Goal: Task Accomplishment & Management: Manage account settings

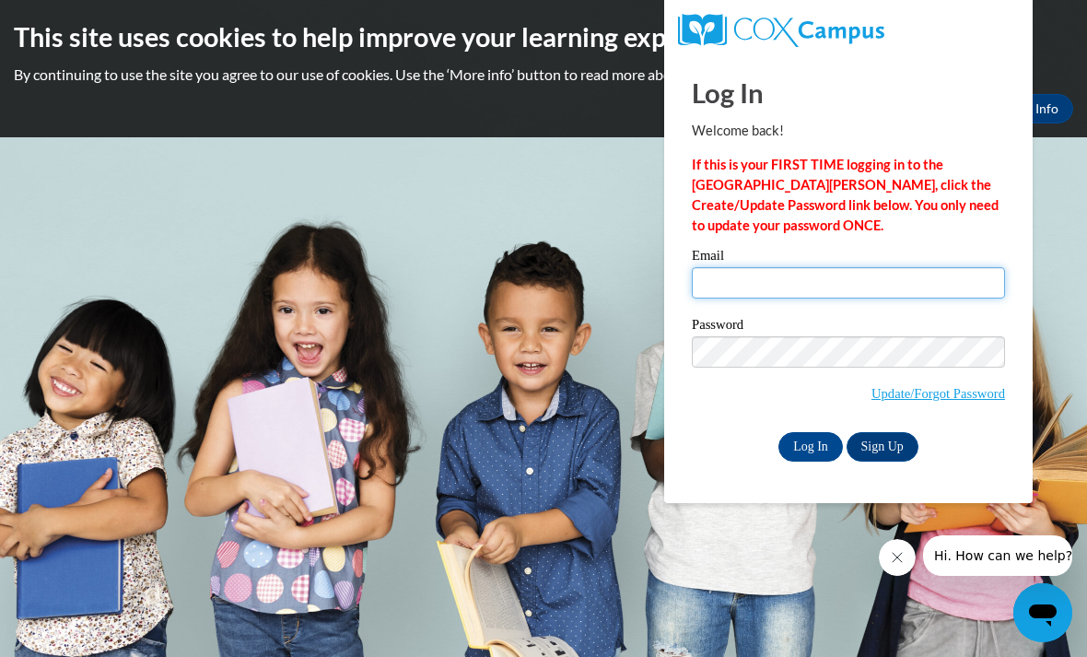
type input "Jamie_Thode_SXl8J"
click at [810, 447] on input "Log In" at bounding box center [810, 446] width 64 height 29
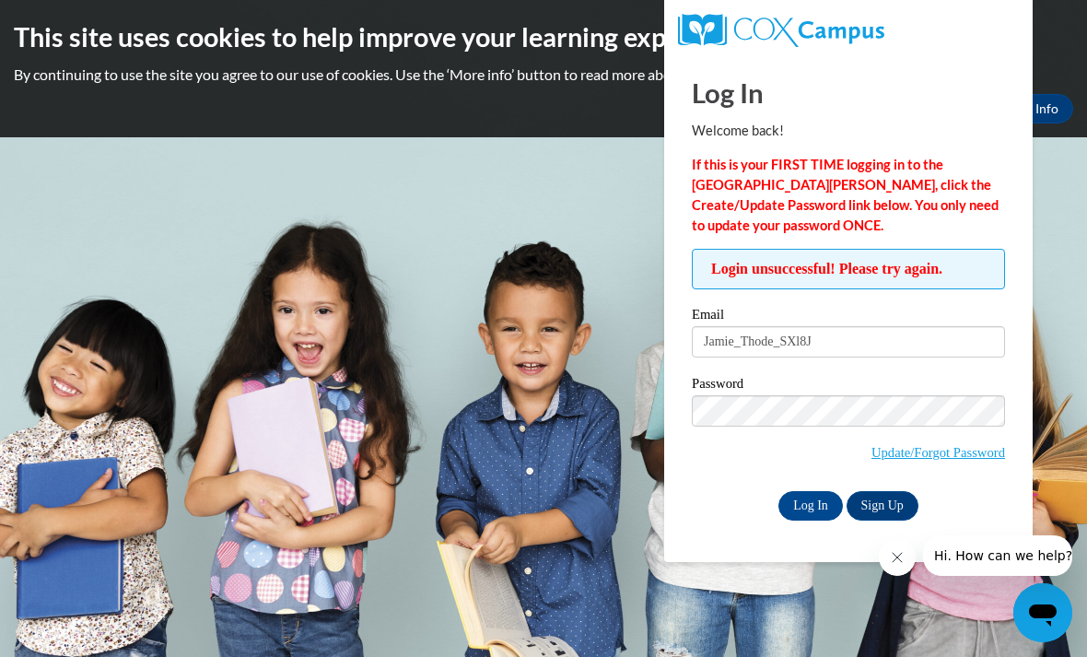
click at [944, 460] on link "Update/Forgot Password" at bounding box center [938, 452] width 134 height 15
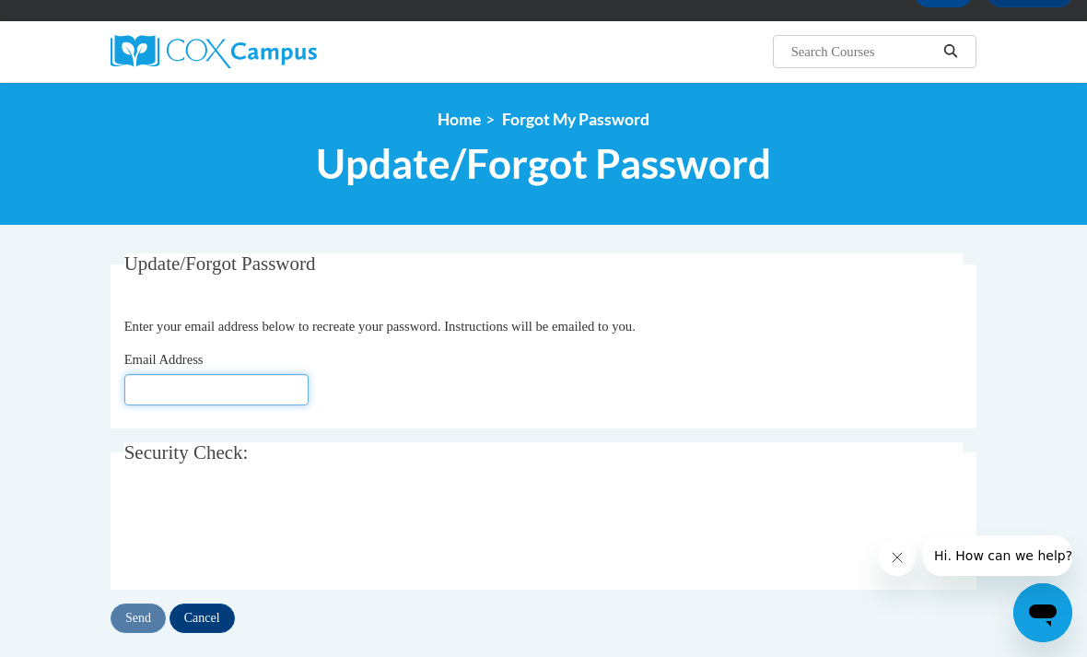
click at [287, 374] on input "Email Address" at bounding box center [216, 389] width 184 height 31
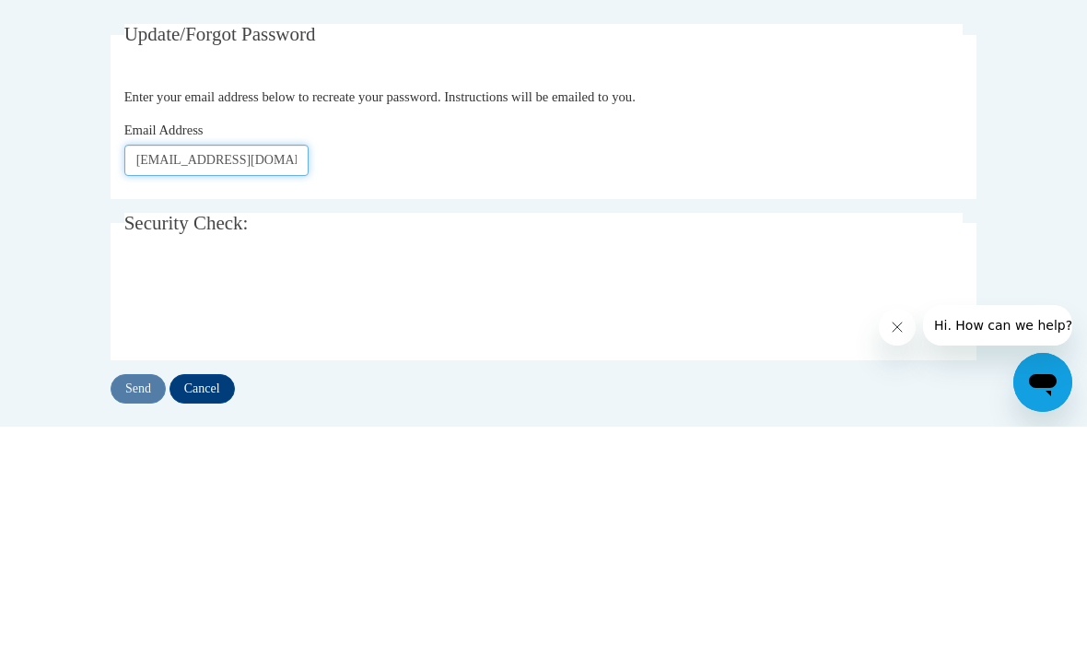
type input "Jamiemariee287@gmail.com"
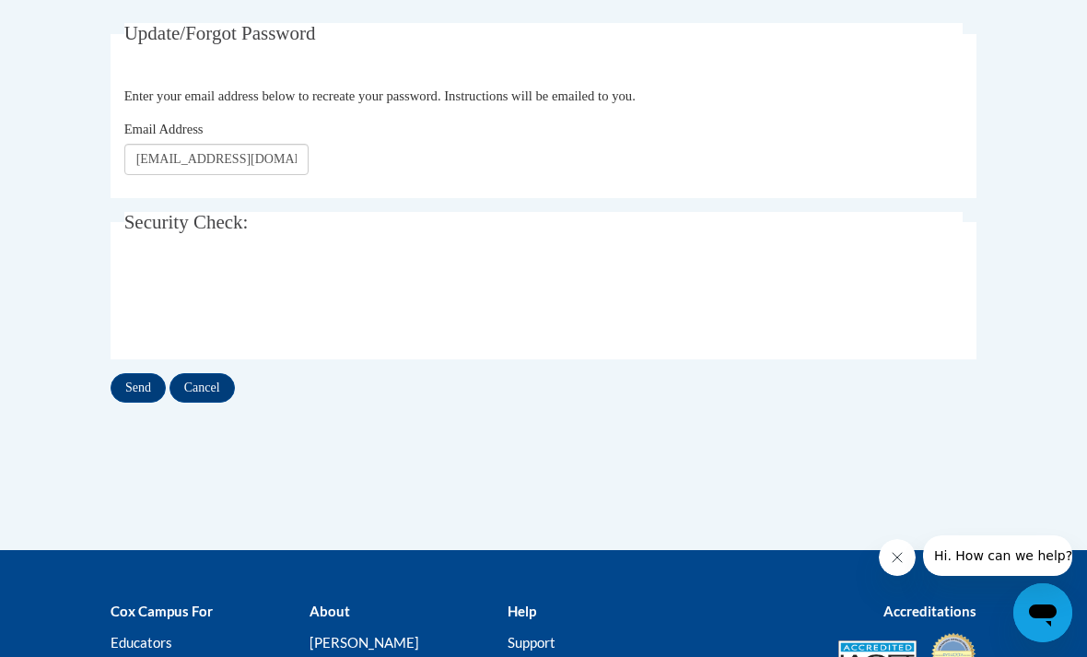
click at [126, 382] on input "Send" at bounding box center [138, 387] width 55 height 29
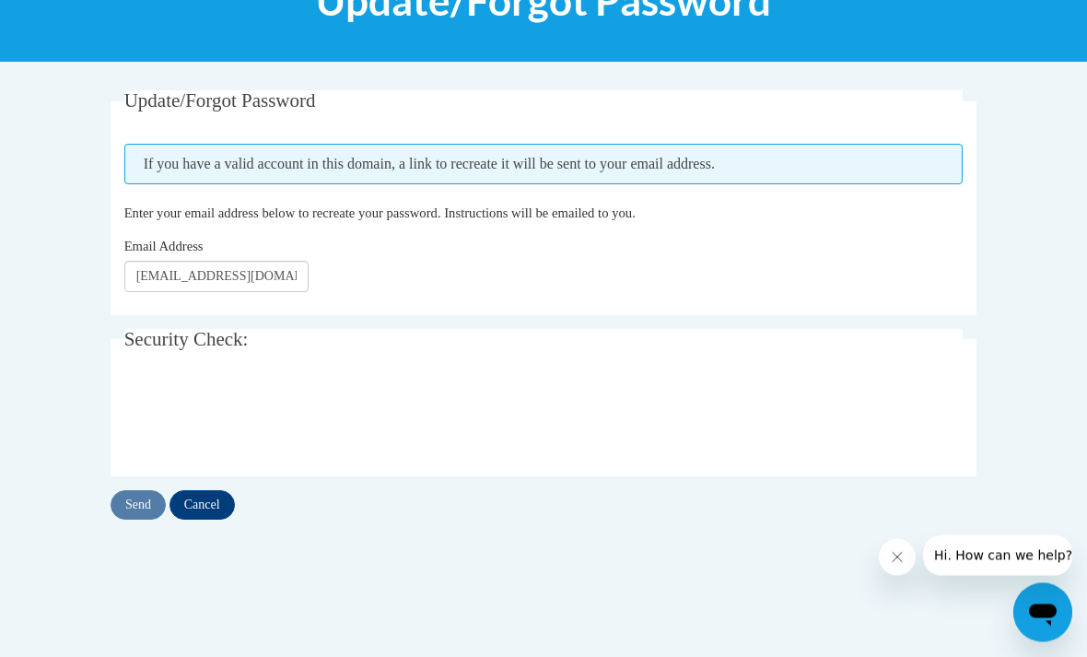
scroll to position [282, 0]
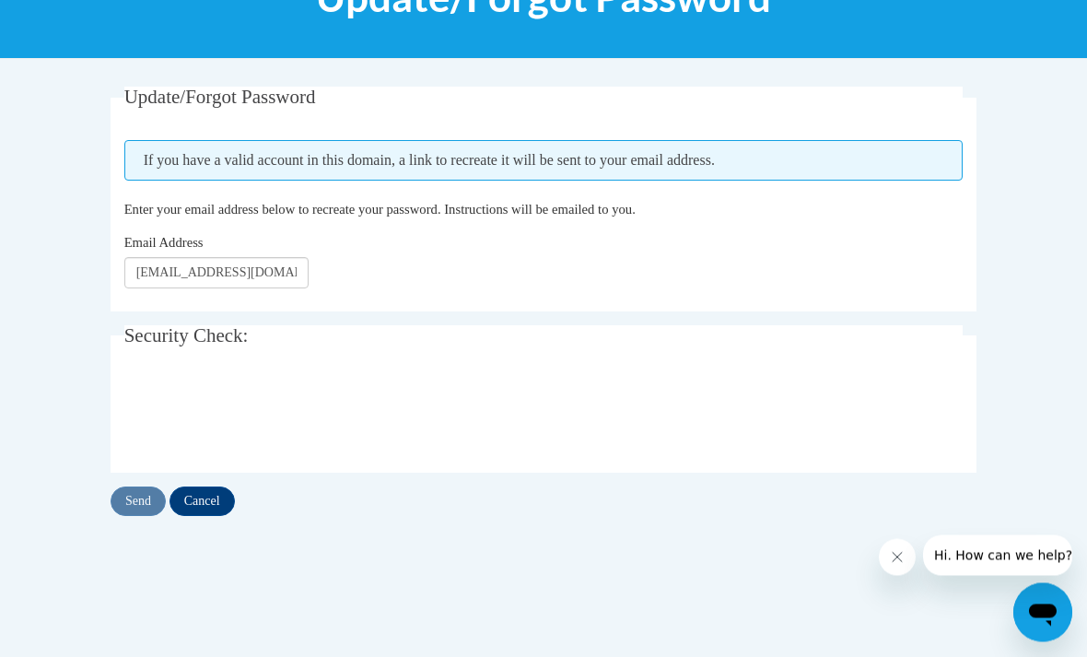
click at [187, 478] on div "Update/Forgot Password Please enter your email address If you have a valid acco…" at bounding box center [544, 302] width 866 height 429
click at [198, 500] on input "Cancel" at bounding box center [201, 501] width 65 height 29
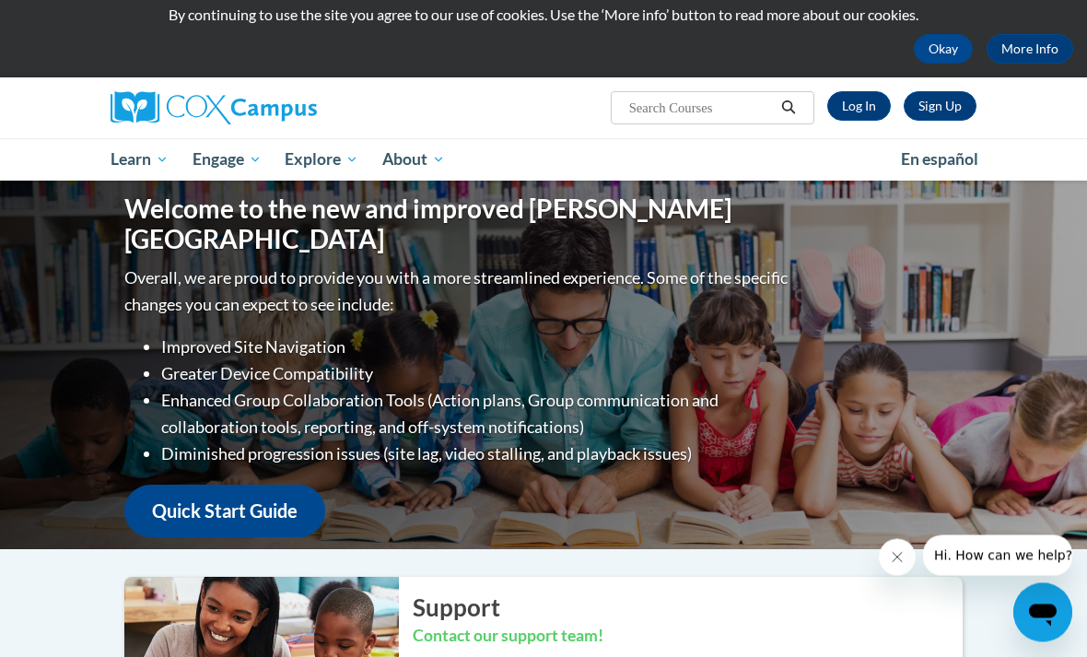
scroll to position [60, 0]
click at [873, 106] on link "Log In" at bounding box center [859, 105] width 64 height 29
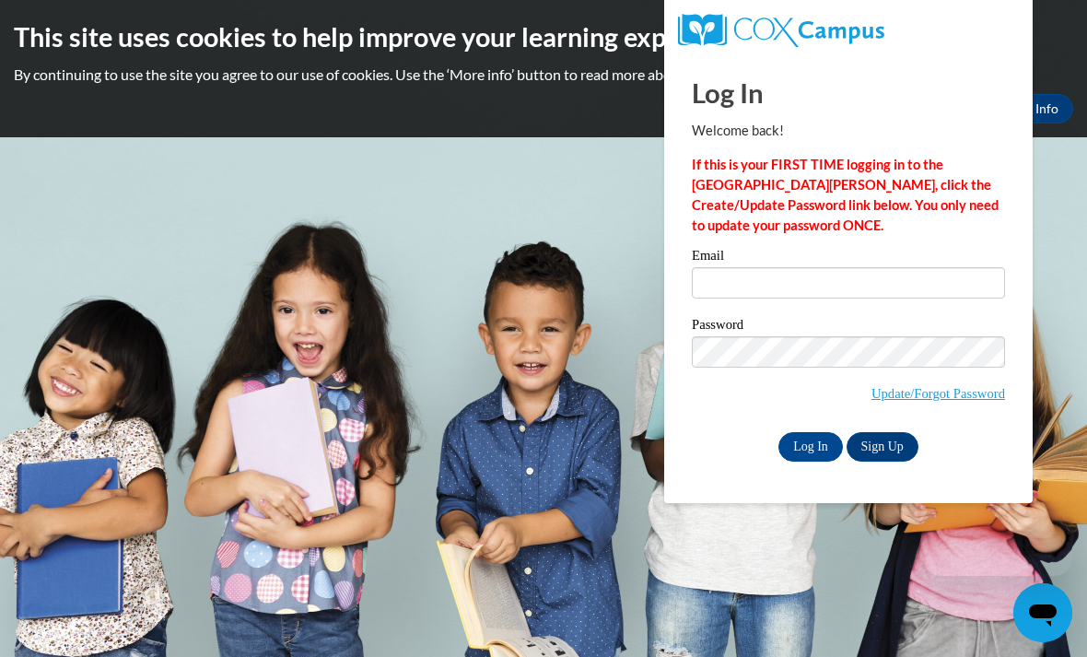
click at [813, 320] on label "Password" at bounding box center [848, 327] width 313 height 18
click at [835, 293] on input "Email" at bounding box center [848, 282] width 313 height 31
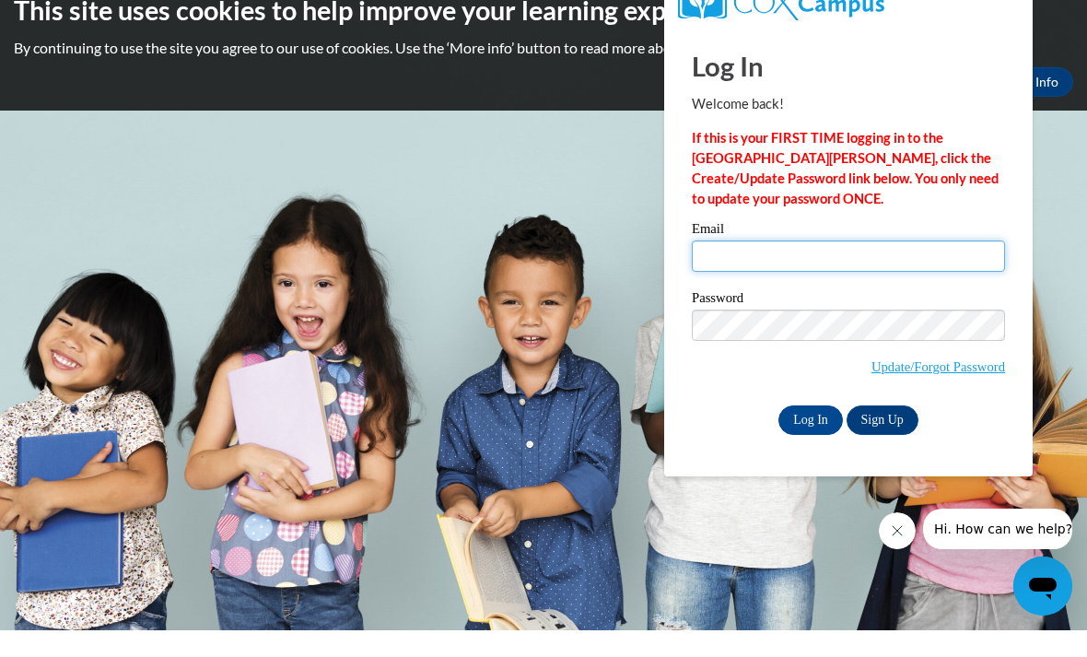
type input "Jamie_Thode_SXl8J"
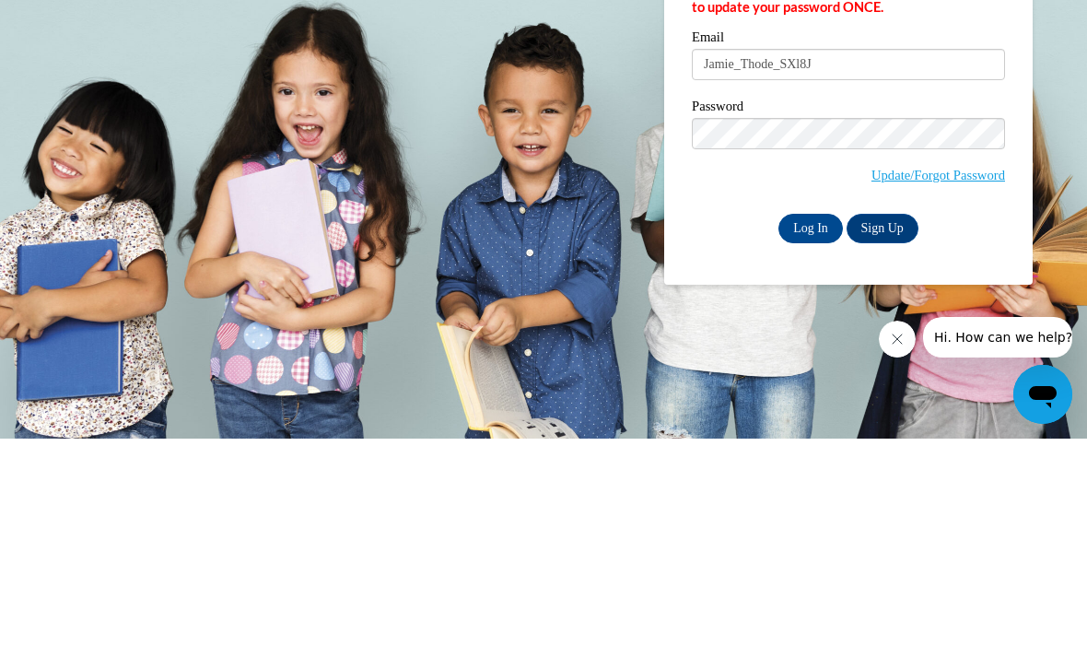
click at [824, 432] on input "Log In" at bounding box center [810, 446] width 64 height 29
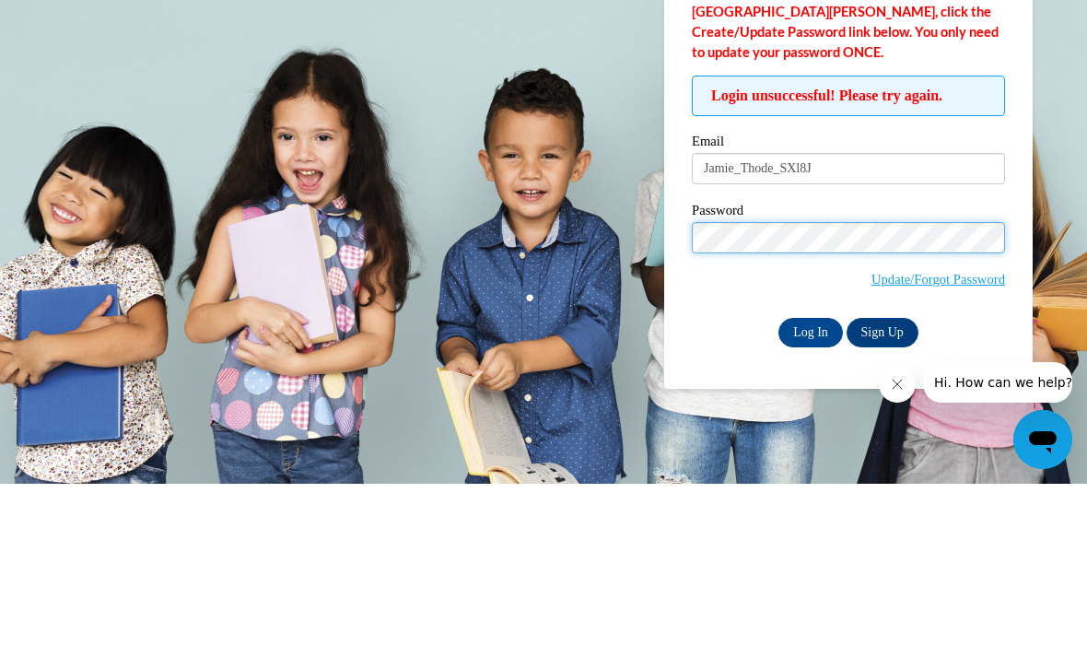
click at [810, 491] on input "Log In" at bounding box center [810, 505] width 64 height 29
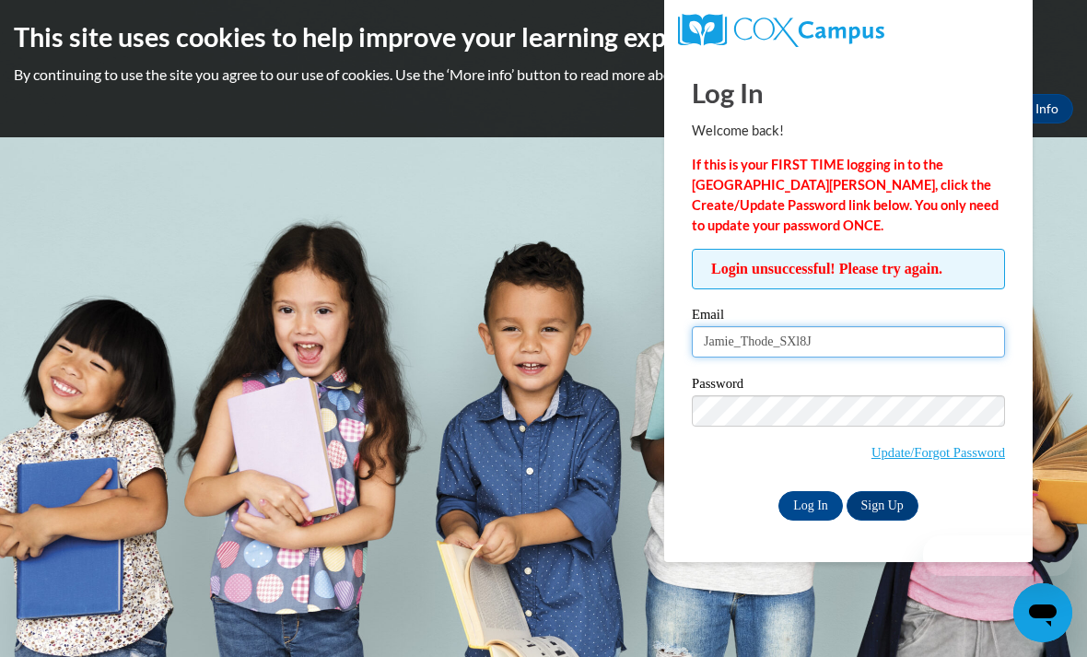
click at [909, 352] on input "Jamie_Thode_SXl8J" at bounding box center [848, 341] width 313 height 31
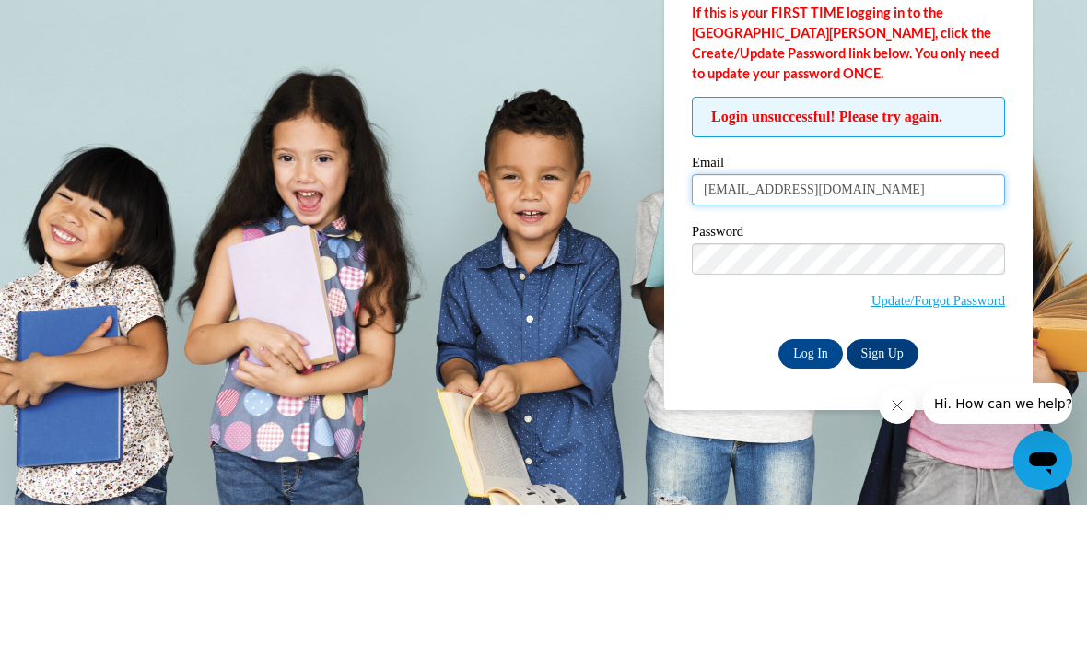
type input "Jamiemariee287@gmail.com"
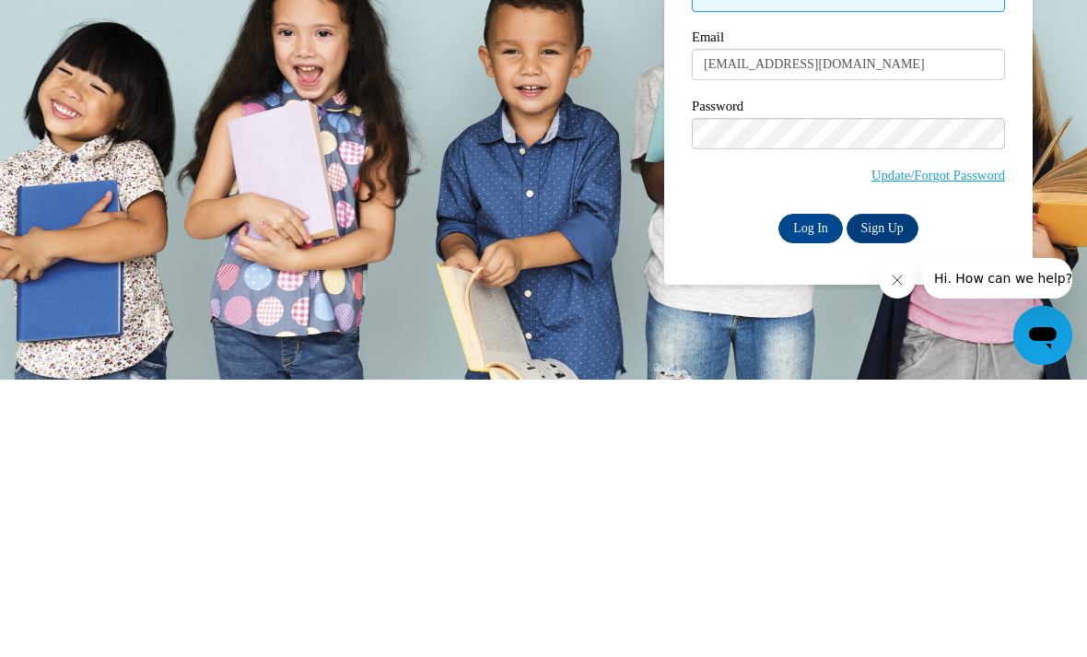
click at [815, 491] on input "Log In" at bounding box center [810, 505] width 64 height 29
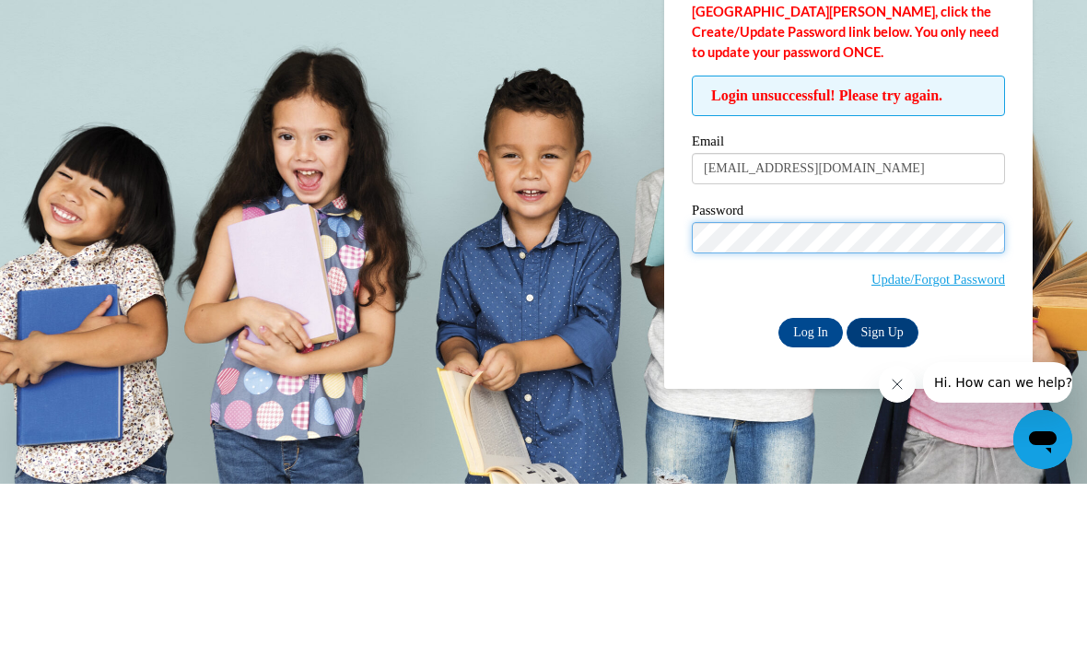
click at [810, 491] on input "Log In" at bounding box center [810, 505] width 64 height 29
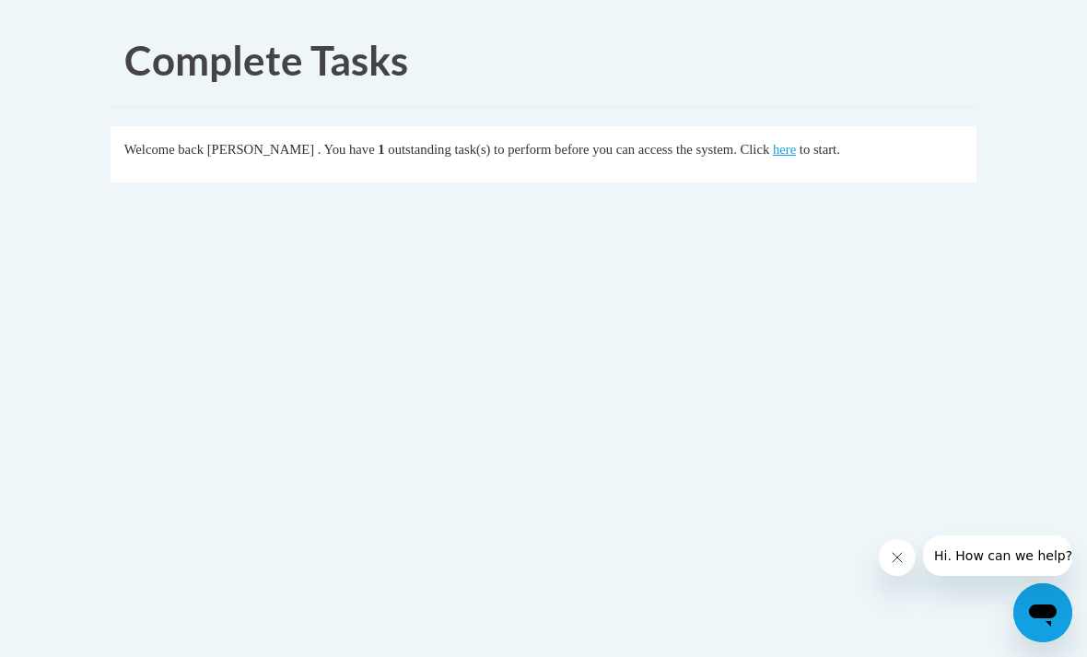
click at [773, 146] on link "here" at bounding box center [784, 149] width 23 height 15
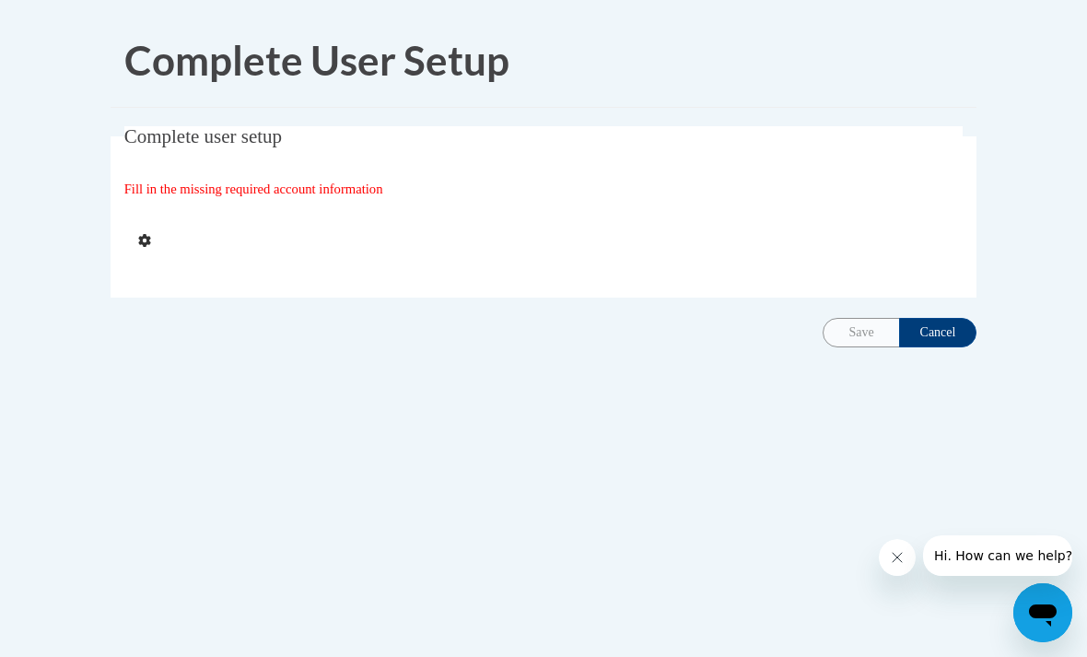
click at [149, 244] on icon at bounding box center [144, 241] width 13 height 14
click at [956, 333] on input "Cancel" at bounding box center [937, 332] width 77 height 29
